Goal: Information Seeking & Learning: Learn about a topic

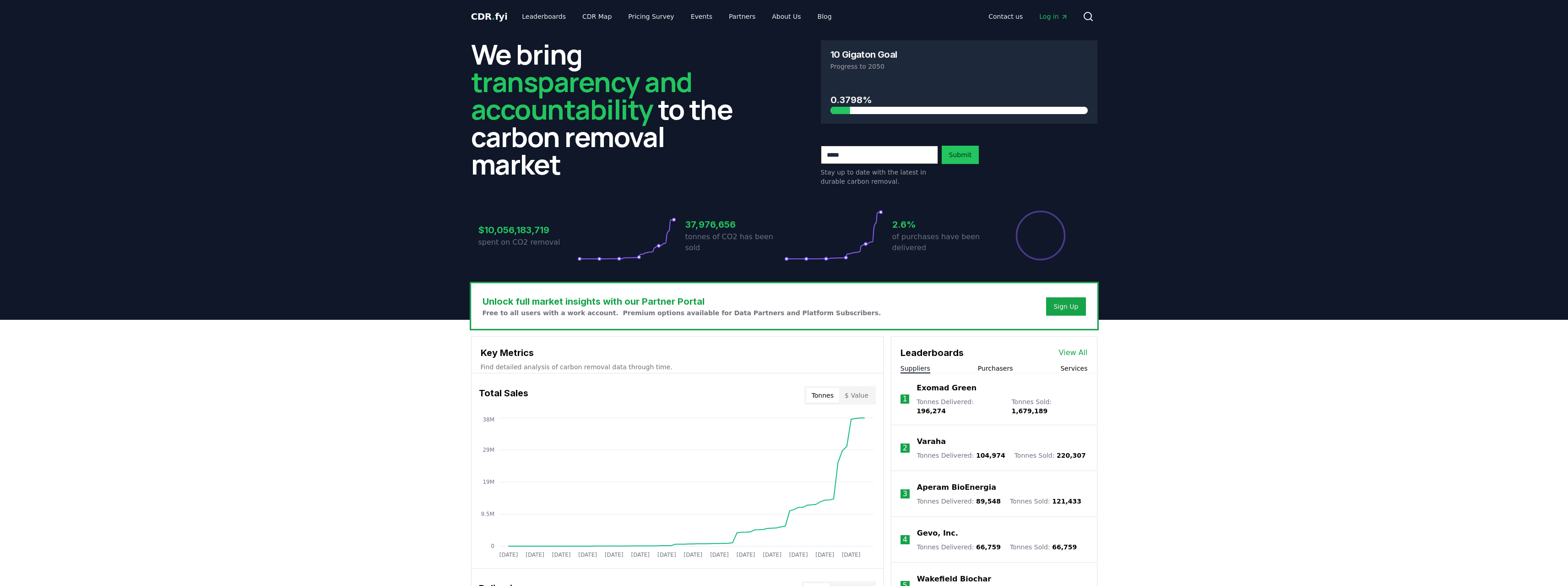
click at [665, 247] on icon at bounding box center [626, 235] width 99 height 51
click at [878, 228] on icon at bounding box center [833, 235] width 99 height 51
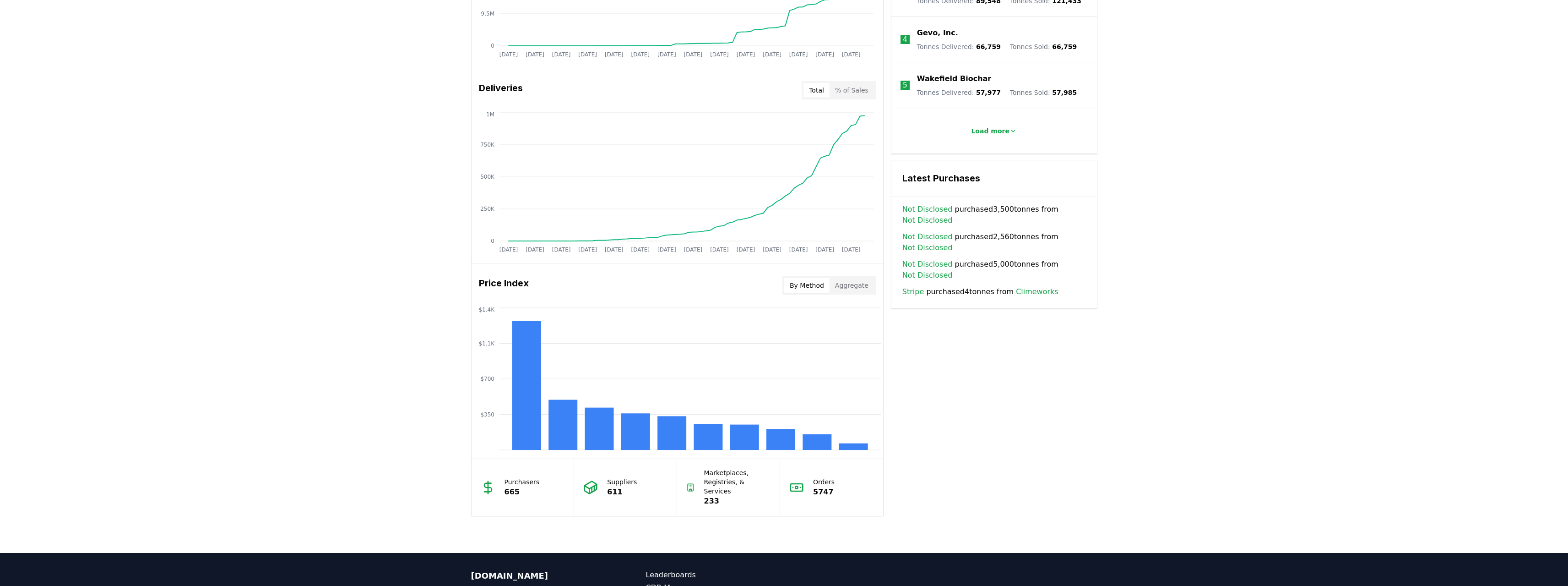
scroll to position [504, 0]
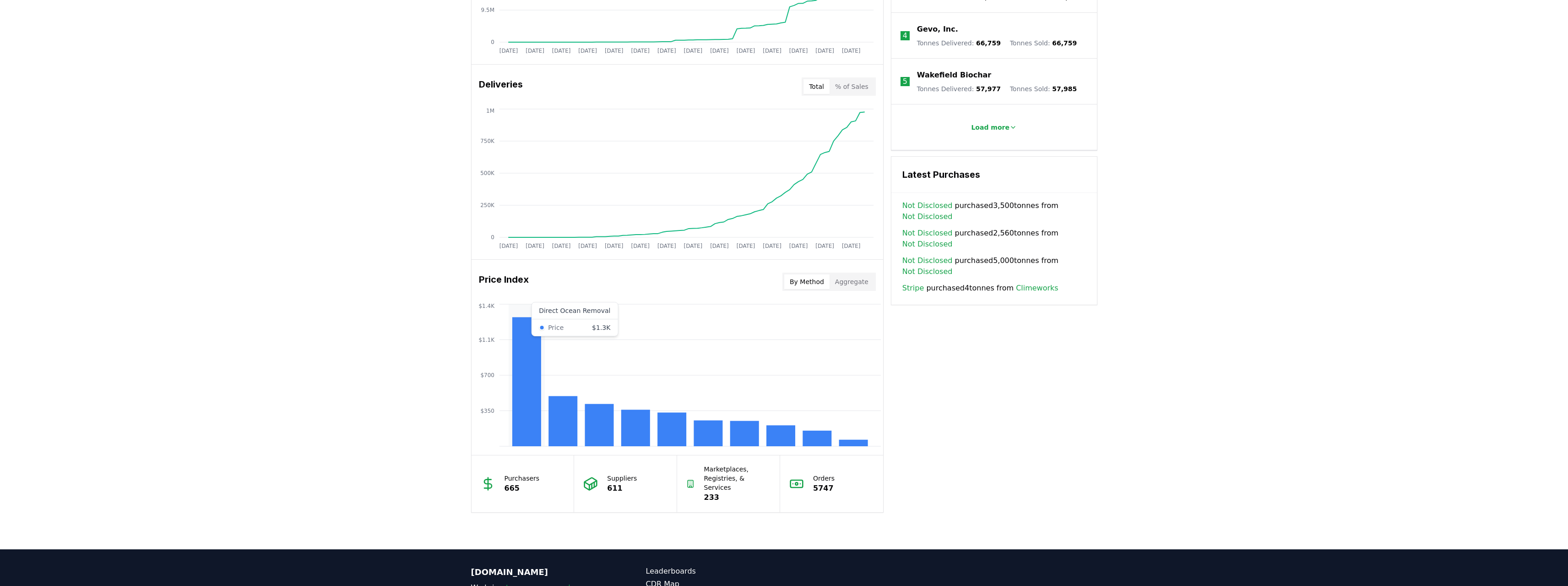
click at [527, 358] on rect at bounding box center [526, 381] width 29 height 129
click at [569, 418] on rect at bounding box center [562, 422] width 29 height 50
click at [615, 424] on icon "$350 $700 $1.1K $1.4K" at bounding box center [677, 375] width 411 height 147
click at [645, 431] on rect at bounding box center [635, 428] width 29 height 37
drag, startPoint x: 690, startPoint y: 431, endPoint x: 699, endPoint y: 431, distance: 9.0
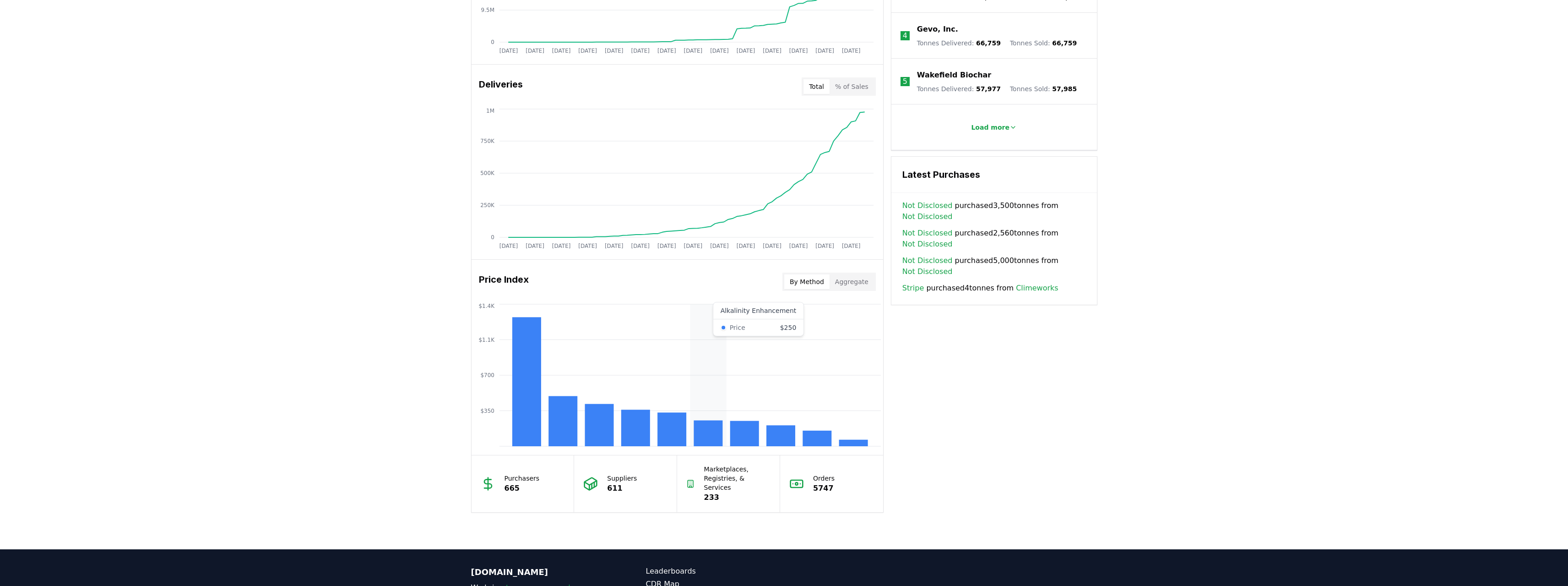
click at [691, 431] on icon "$350 $700 $1.1K $1.4K" at bounding box center [677, 375] width 411 height 147
click at [715, 430] on rect at bounding box center [707, 433] width 29 height 26
click at [764, 430] on icon "$350 $700 $1.1K $1.4K" at bounding box center [677, 375] width 411 height 147
click at [768, 430] on rect at bounding box center [780, 436] width 29 height 21
click at [810, 436] on rect at bounding box center [816, 439] width 29 height 16
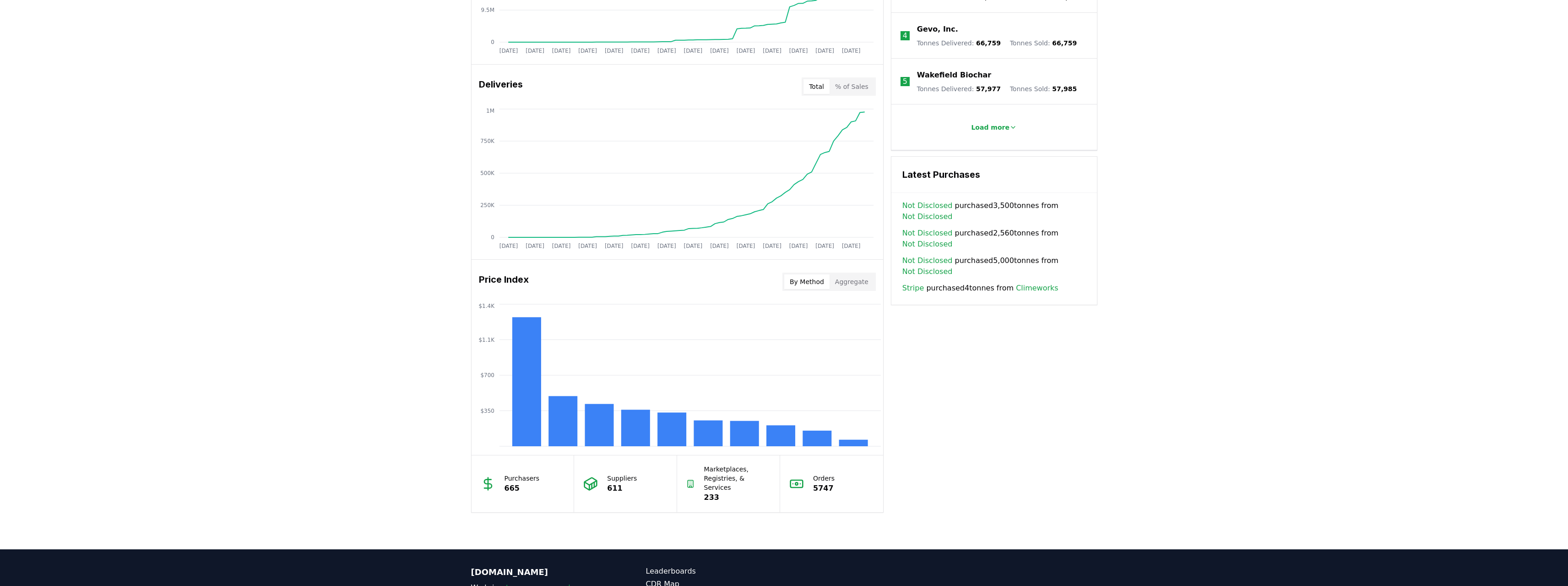
click at [859, 284] on button "Aggregate" at bounding box center [852, 282] width 44 height 15
